Goal: Find specific page/section: Find specific page/section

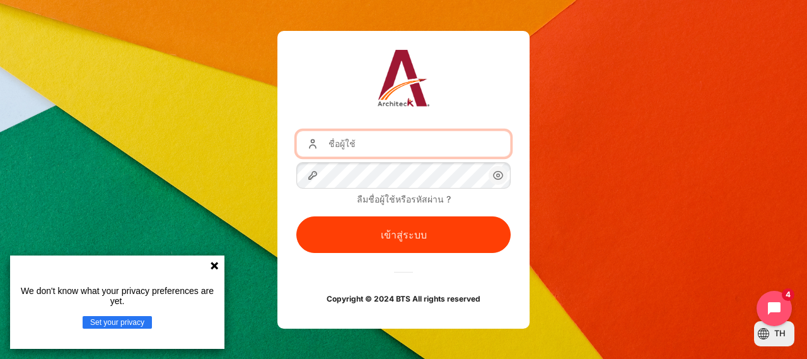
type input "[EMAIL_ADDRESS][DOMAIN_NAME]"
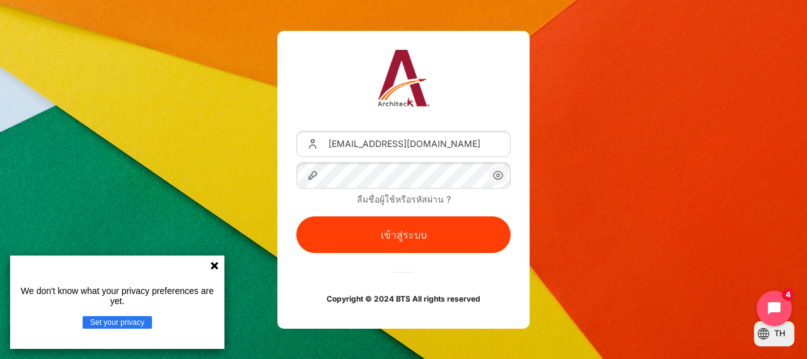
click at [495, 178] on icon "เนื้อหา" at bounding box center [497, 175] width 15 height 15
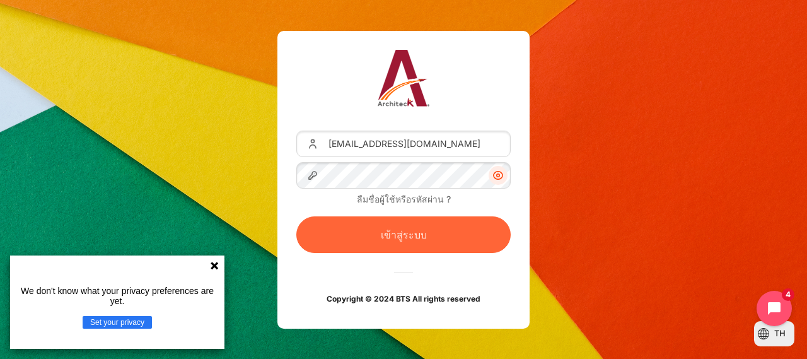
click at [428, 234] on button "เข้าสู่ระบบ" at bounding box center [403, 234] width 214 height 37
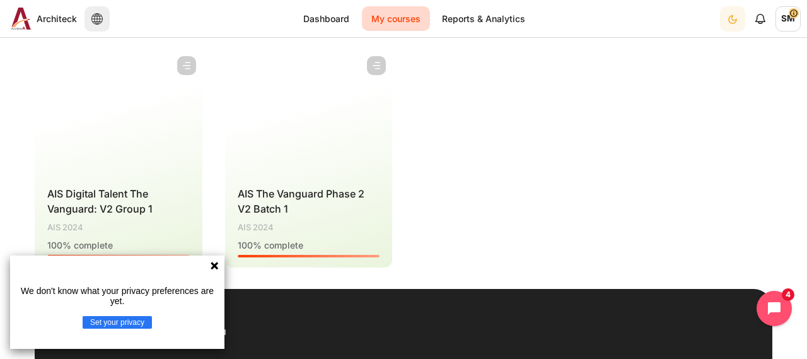
scroll to position [63, 0]
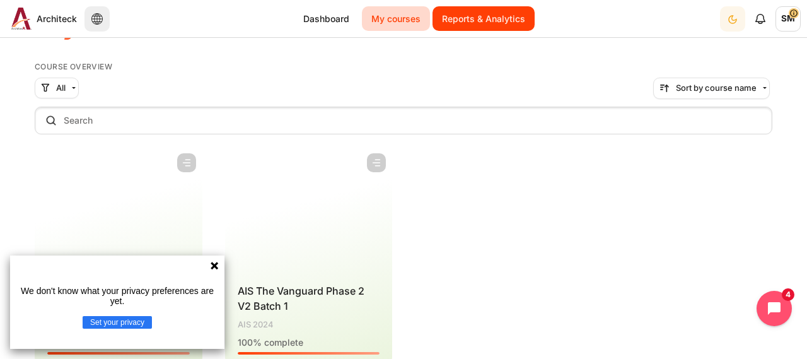
click at [483, 21] on link "Reports & Analytics" at bounding box center [483, 18] width 102 height 25
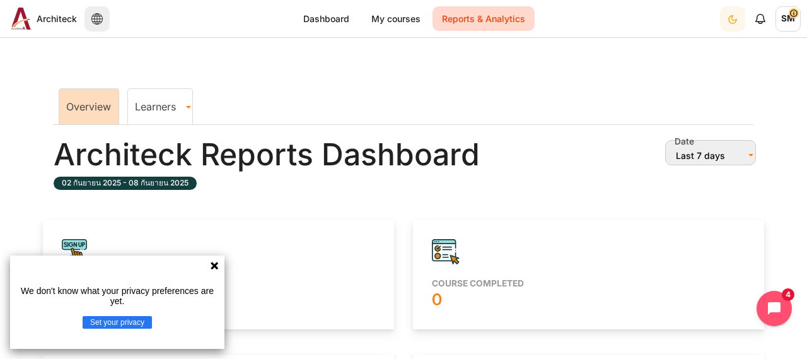
click at [212, 267] on icon at bounding box center [214, 266] width 8 height 8
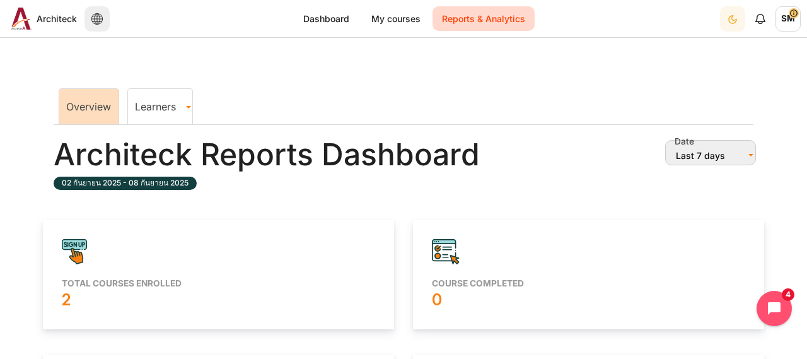
drag, startPoint x: 320, startPoint y: 21, endPoint x: 382, endPoint y: 118, distance: 115.6
click at [321, 21] on link "Dashboard" at bounding box center [326, 18] width 65 height 25
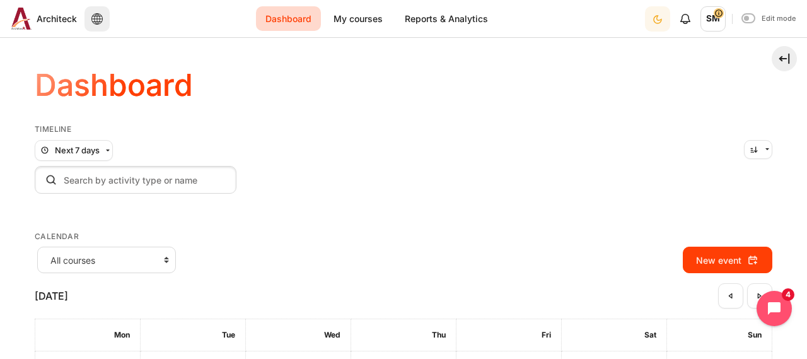
drag, startPoint x: 284, startPoint y: 224, endPoint x: 284, endPoint y: 217, distance: 6.9
click at [284, 224] on aside "Skip Timeline Timeline Next 7 days All Overdue Due date Next 7 days" at bounding box center [403, 322] width 737 height 396
